Goal: Task Accomplishment & Management: Manage account settings

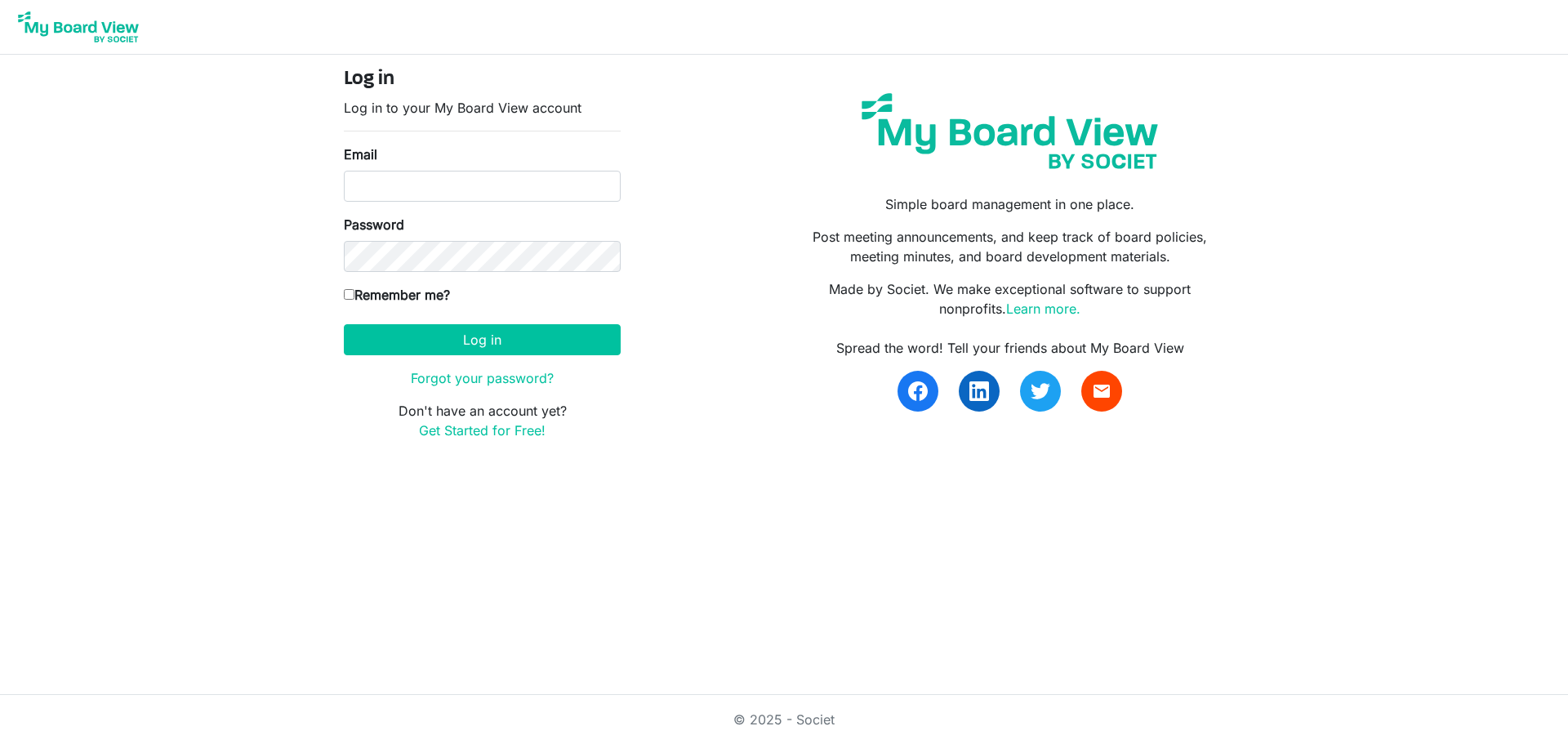
click at [426, 187] on input "Email" at bounding box center [482, 186] width 277 height 31
type input "[EMAIL_ADDRESS][DOMAIN_NAME]"
click at [460, 338] on button "Log in" at bounding box center [482, 340] width 277 height 31
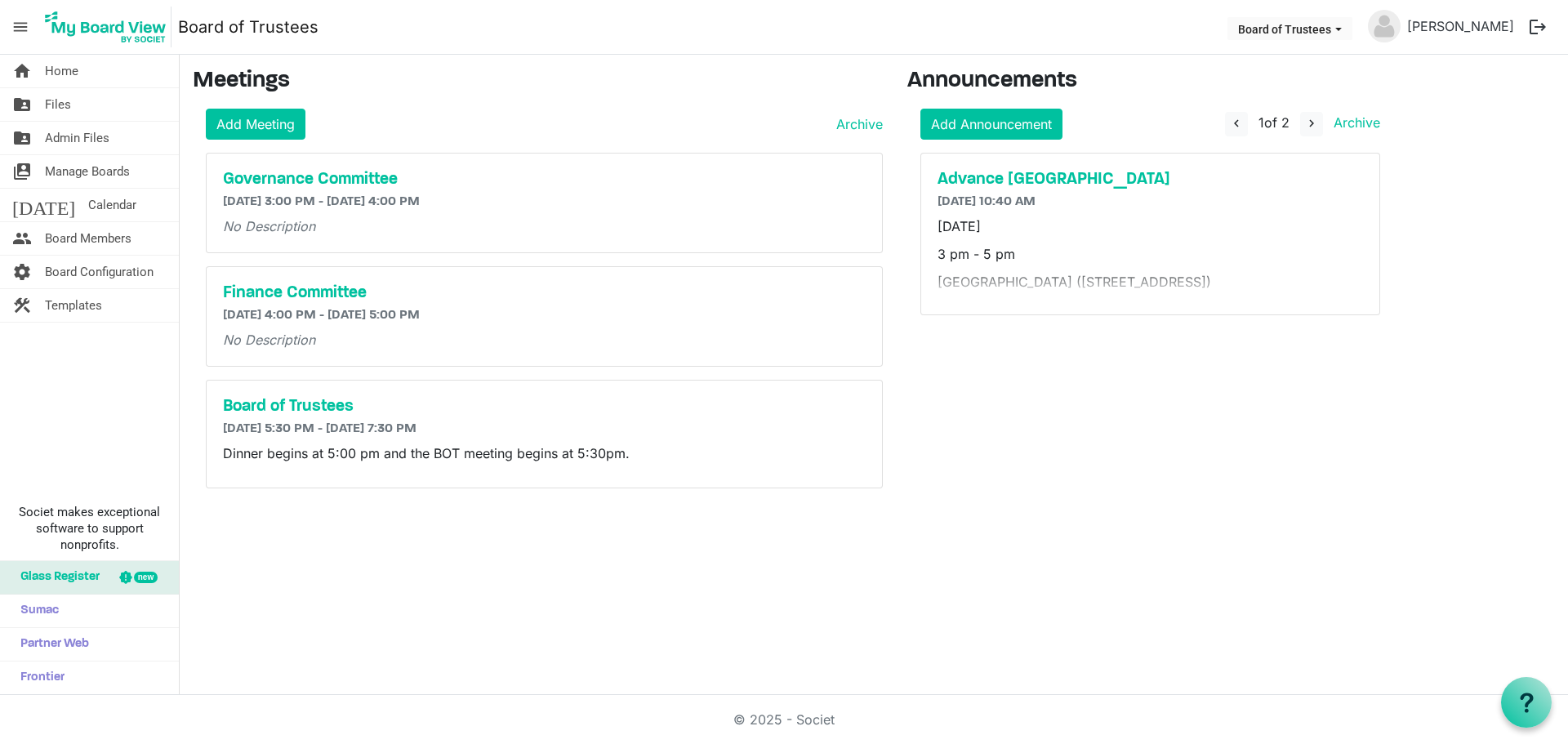
click at [1539, 27] on button "logout" at bounding box center [1537, 26] width 34 height 34
